Goal: Find specific page/section: Find specific page/section

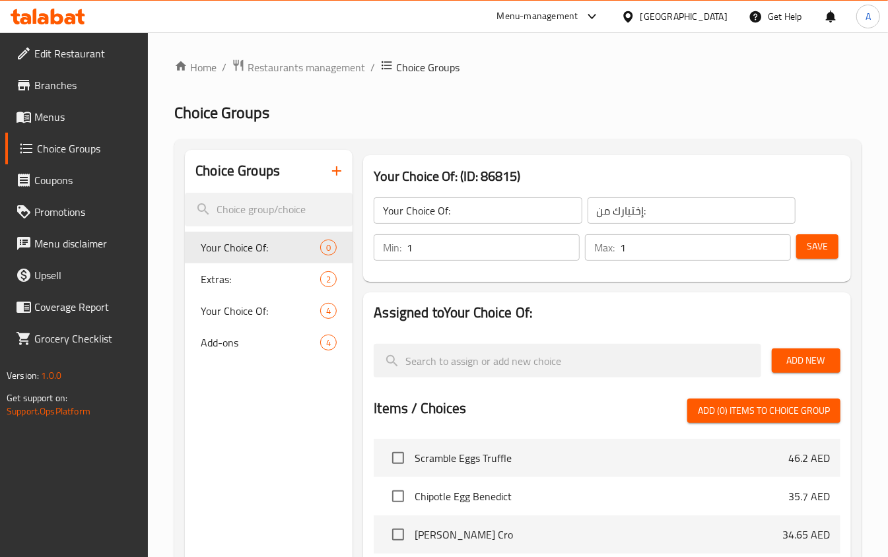
click at [64, 17] on icon at bounding box center [48, 17] width 75 height 16
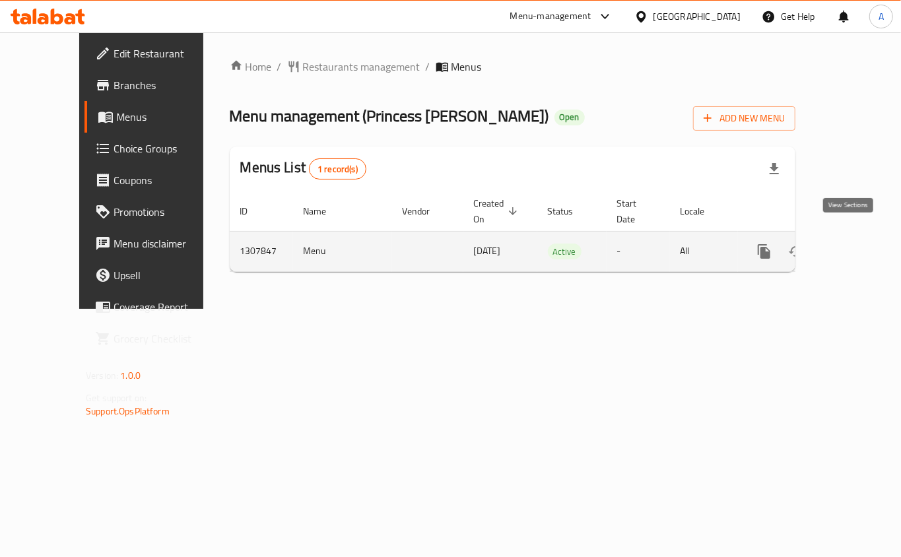
click at [854, 244] on icon "enhanced table" at bounding box center [860, 252] width 16 height 16
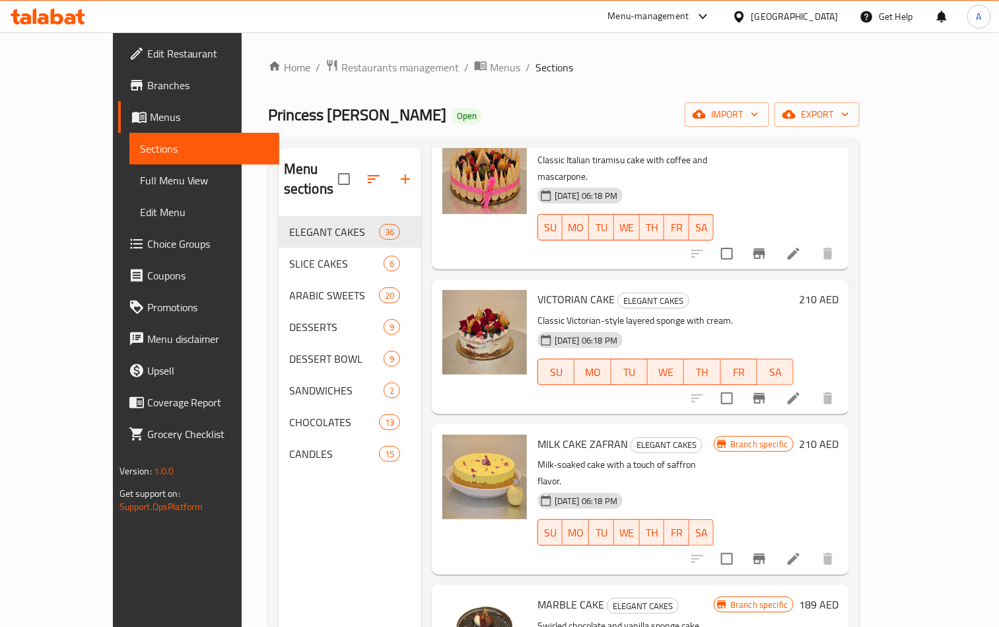
scroll to position [4402, 0]
